Goal: Information Seeking & Learning: Learn about a topic

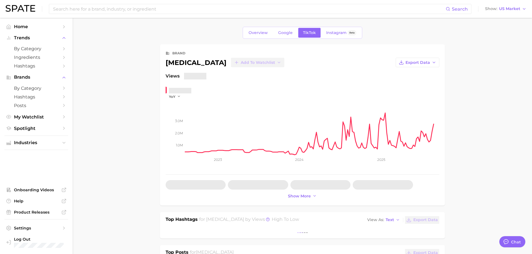
type textarea "x"
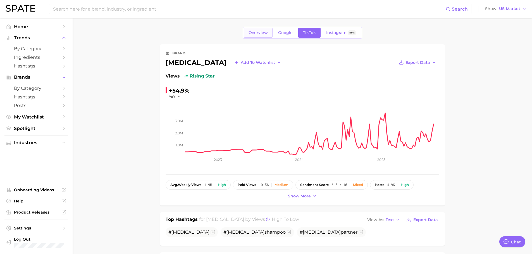
click at [264, 36] on link "Overview" at bounding box center [258, 33] width 29 height 10
